Goal: Task Accomplishment & Management: Manage account settings

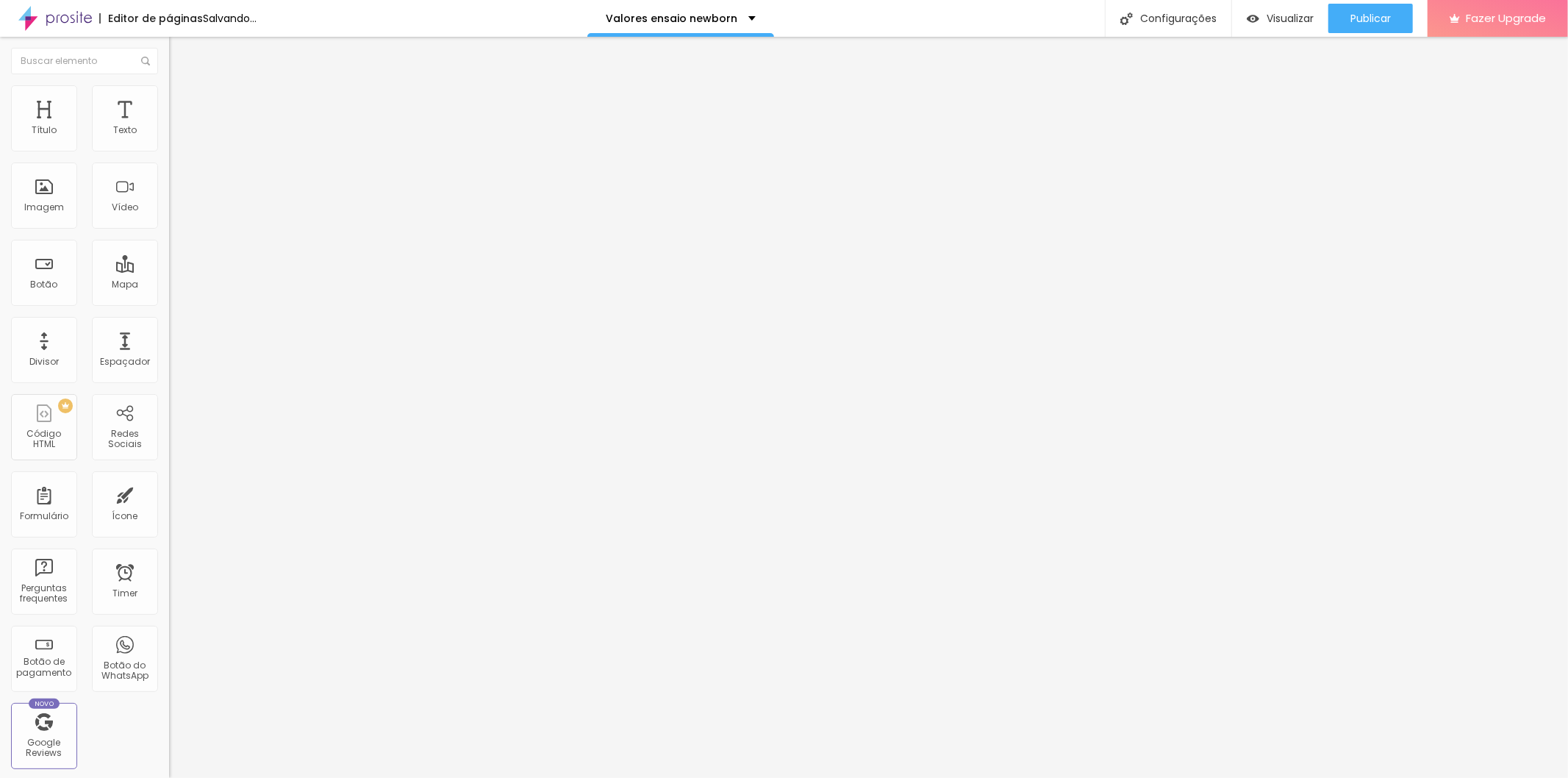
click at [169, 126] on span "Trocar imagem" at bounding box center [209, 120] width 80 height 12
click at [169, 124] on img at bounding box center [173, 118] width 9 height 9
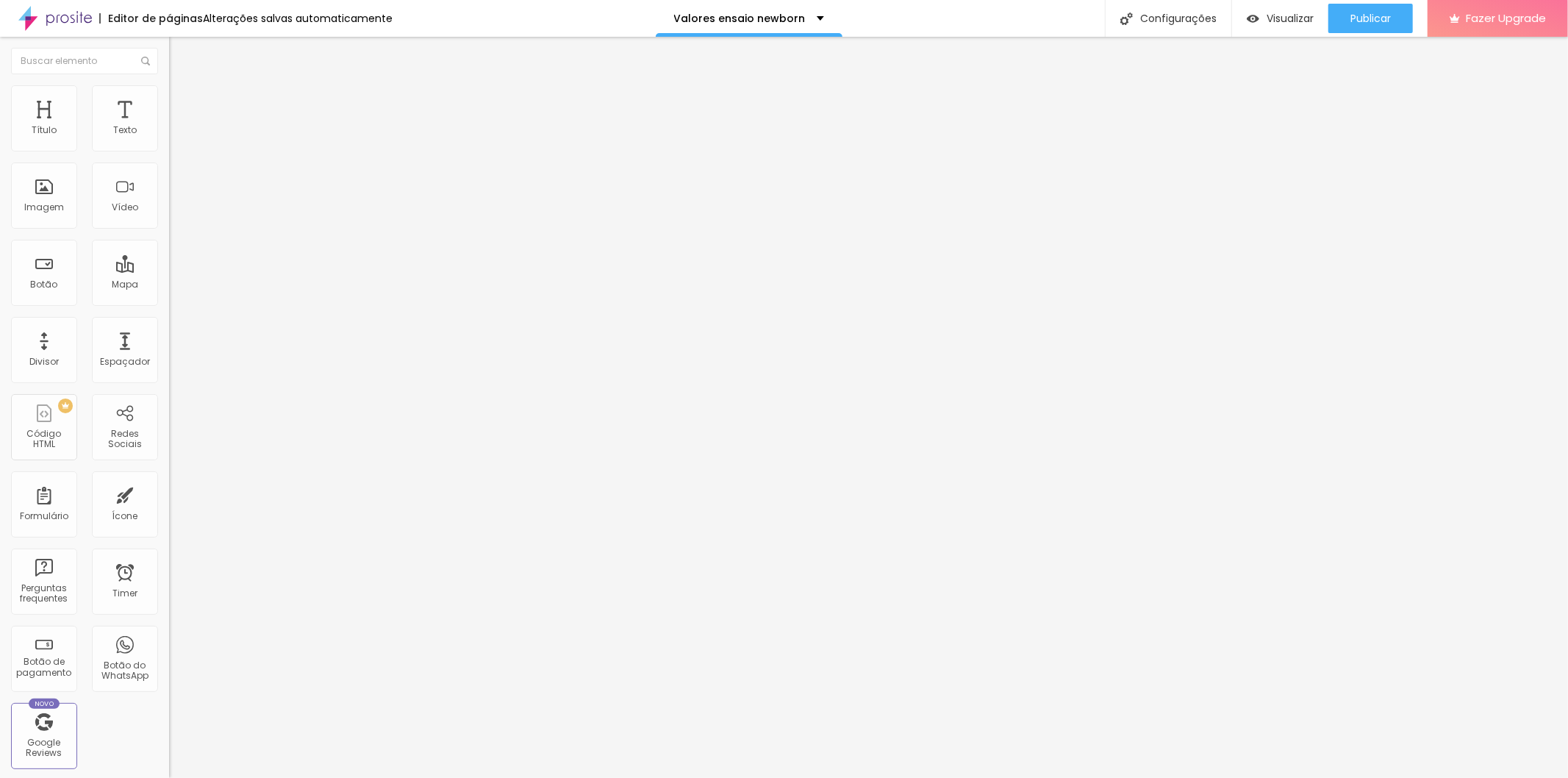
click at [169, 126] on span "Trocar imagem" at bounding box center [209, 120] width 80 height 12
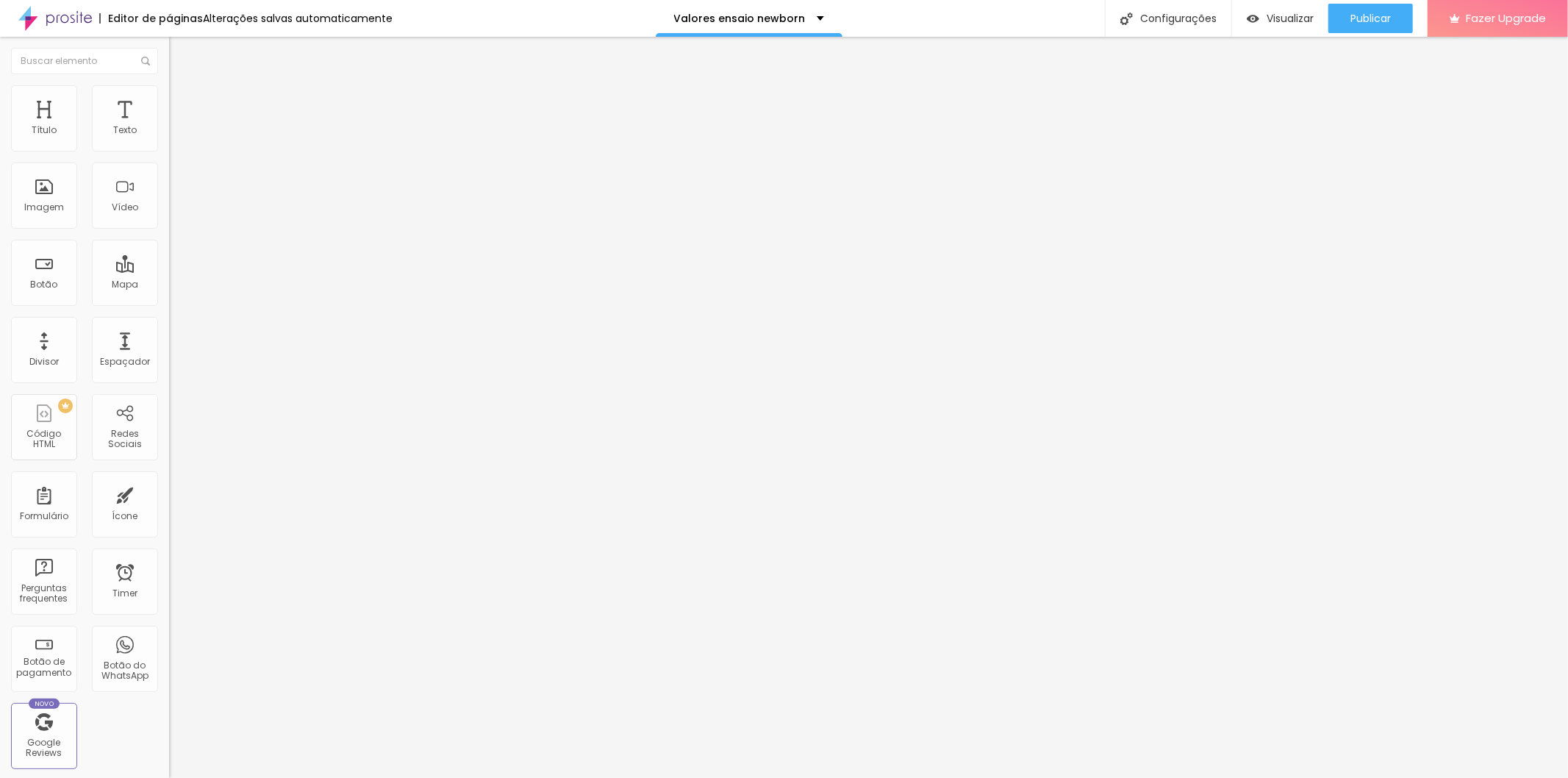
click at [1379, 9] on div "Publicar" at bounding box center [1371, 19] width 40 height 29
